Goal: Check status: Check status

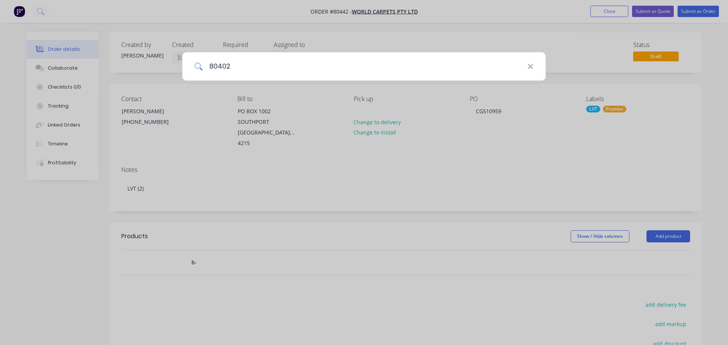
type input "80402"
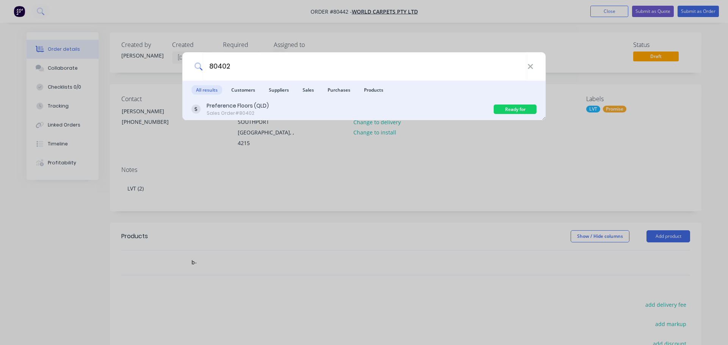
click at [208, 108] on div "Preference Floors (QLD)" at bounding box center [238, 106] width 62 height 8
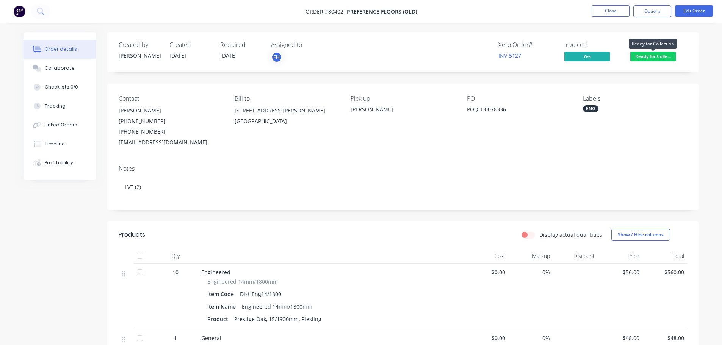
click at [657, 59] on span "Ready for Colle..." at bounding box center [653, 56] width 45 height 9
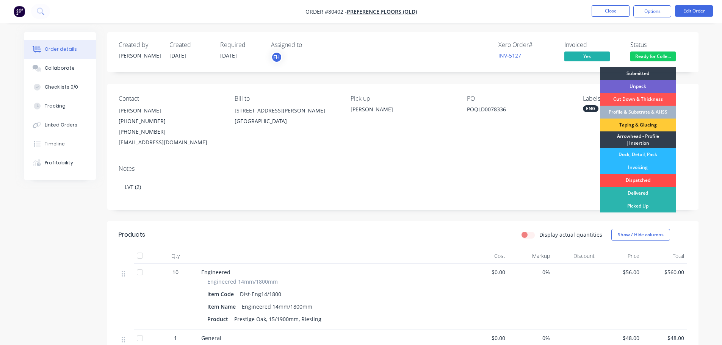
click at [648, 178] on div "Dispatched" at bounding box center [638, 180] width 76 height 13
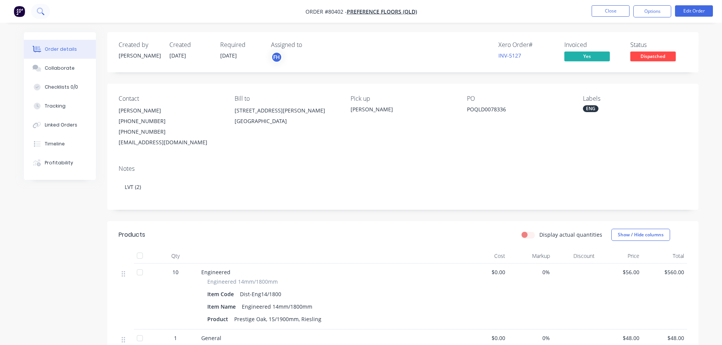
click at [42, 16] on button at bounding box center [40, 11] width 19 height 15
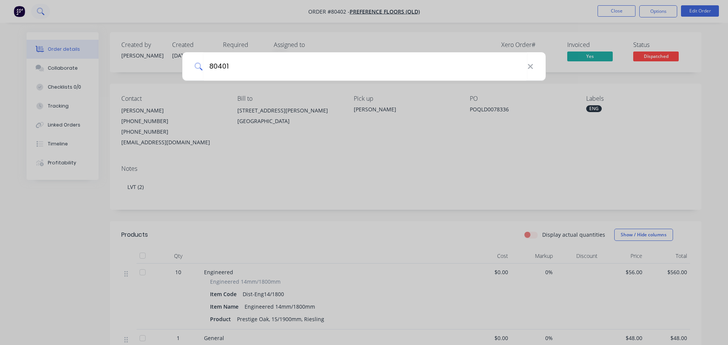
type input "80401"
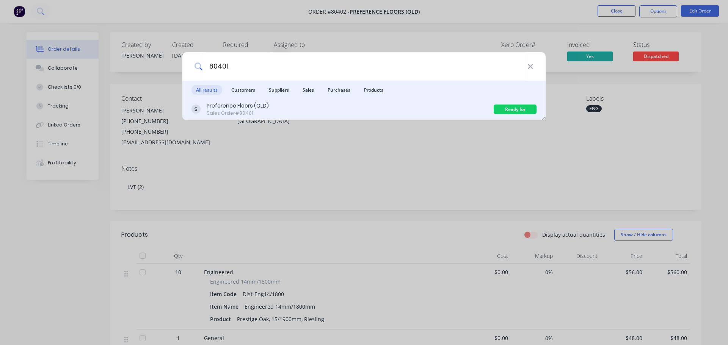
click at [252, 110] on div "Sales Order #80401" at bounding box center [238, 113] width 62 height 7
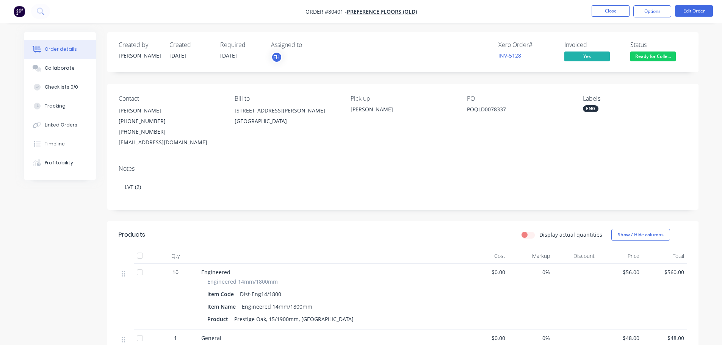
click at [648, 58] on span "Ready for Colle..." at bounding box center [653, 56] width 45 height 9
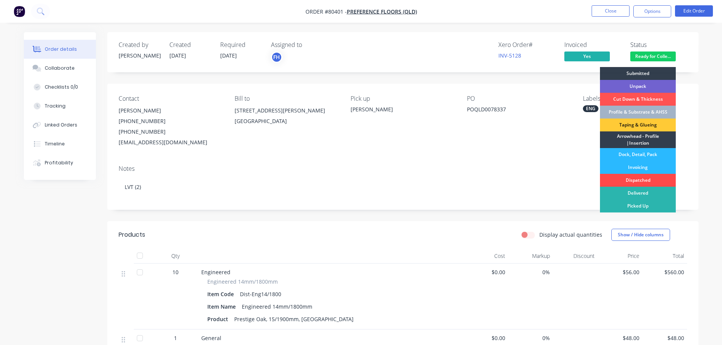
click at [642, 177] on div "Dispatched" at bounding box center [638, 180] width 76 height 13
